Goal: Information Seeking & Learning: Learn about a topic

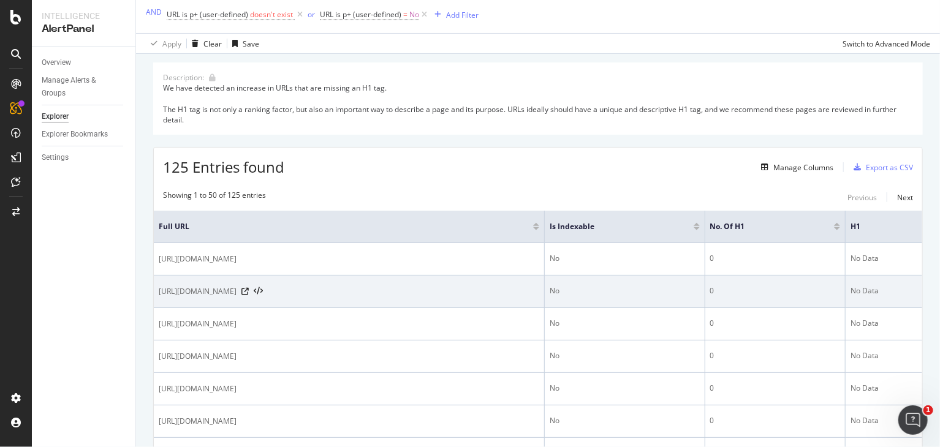
scroll to position [184, 0]
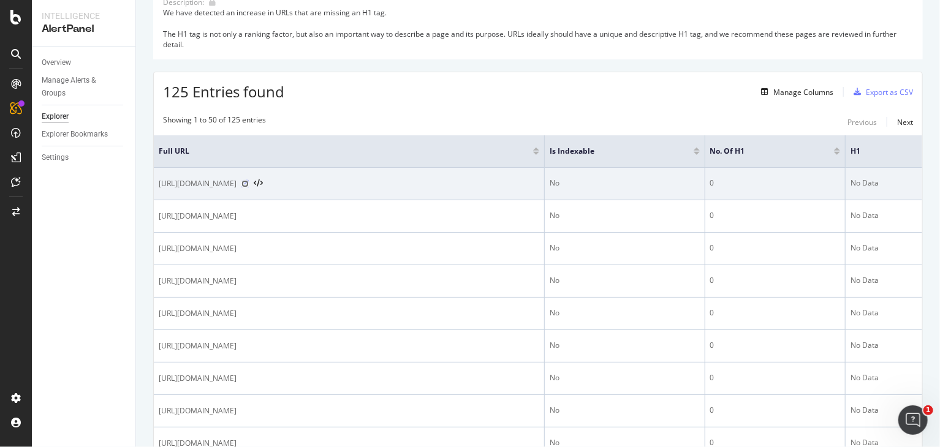
click at [249, 184] on icon at bounding box center [244, 183] width 7 height 7
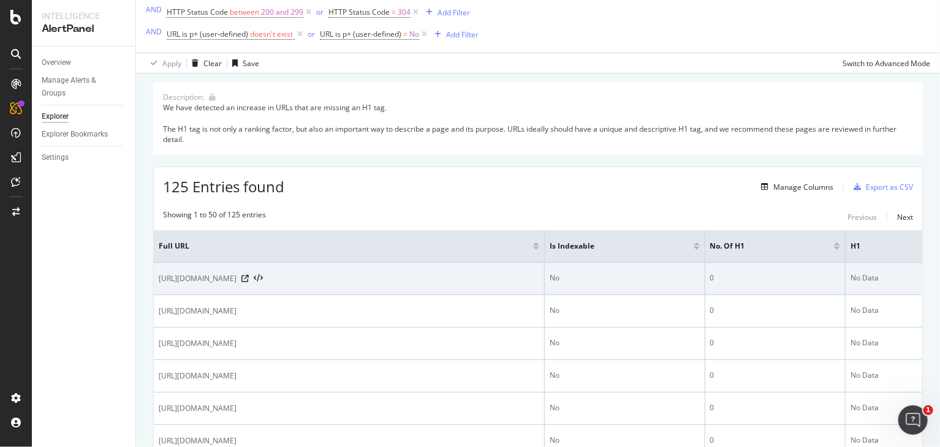
scroll to position [0, 0]
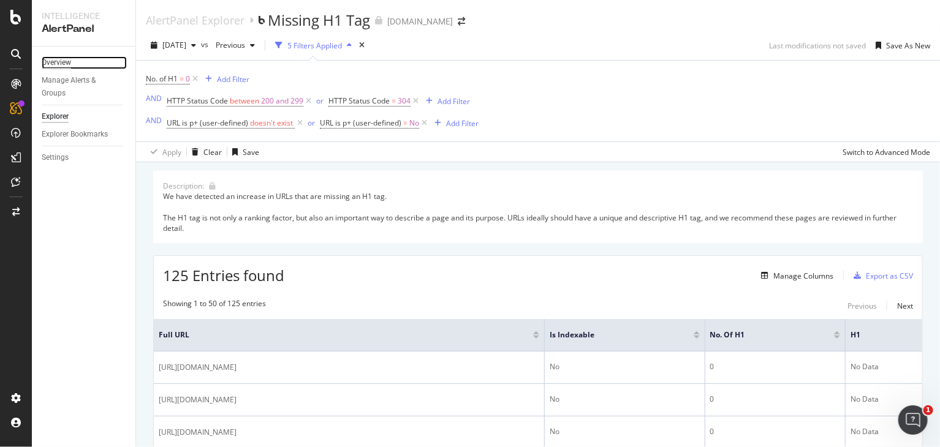
click at [64, 62] on div "Overview" at bounding box center [56, 62] width 29 height 13
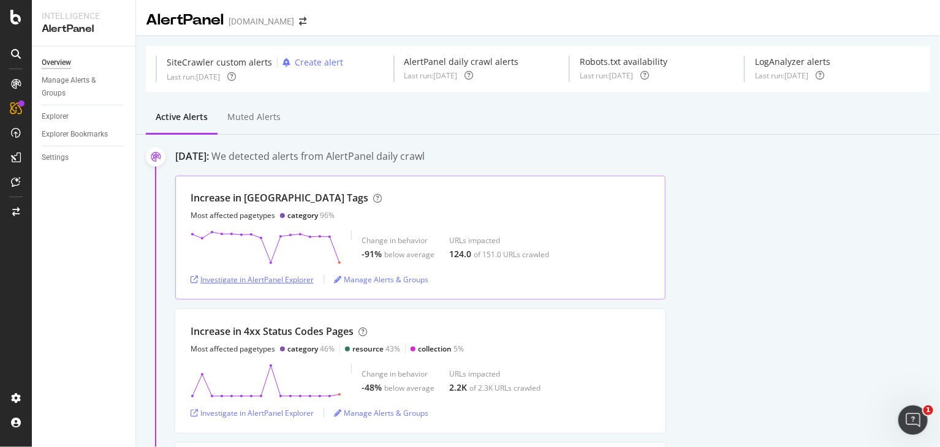
click at [272, 278] on div "Investigate in AlertPanel Explorer" at bounding box center [252, 280] width 123 height 10
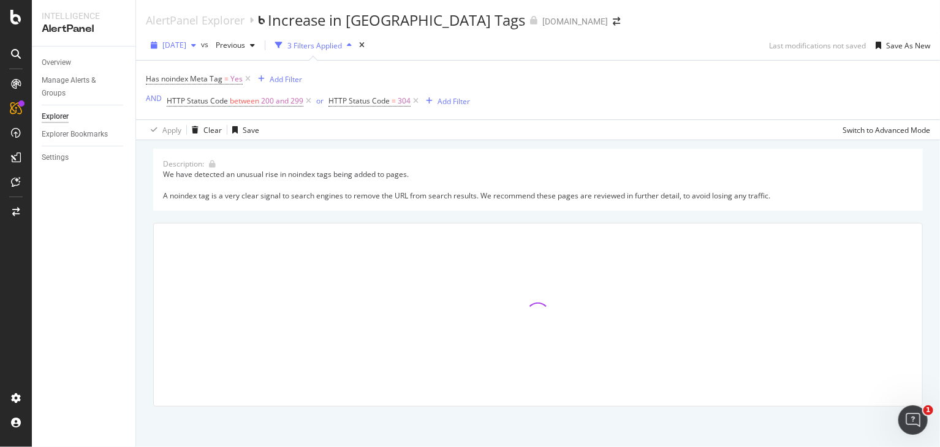
click at [186, 44] on span "[DATE]" at bounding box center [174, 45] width 24 height 10
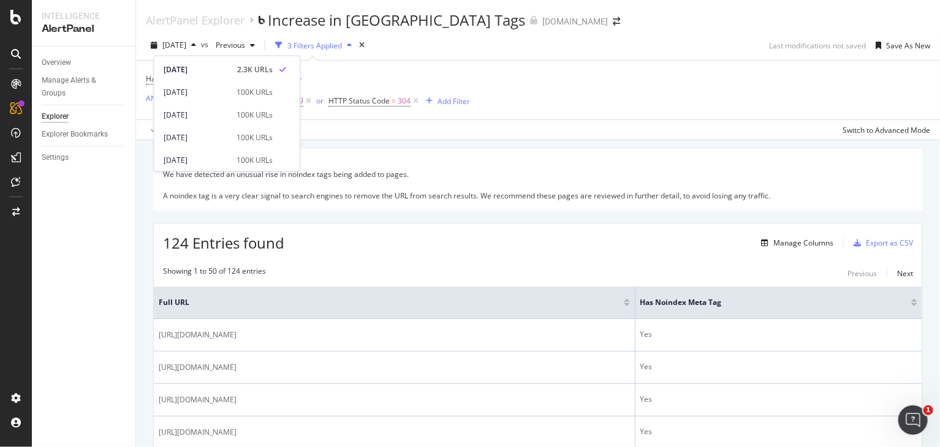
click at [319, 136] on div "Apply Clear Save Switch to Advanced Mode" at bounding box center [538, 129] width 804 height 20
